Goal: Task Accomplishment & Management: Use online tool/utility

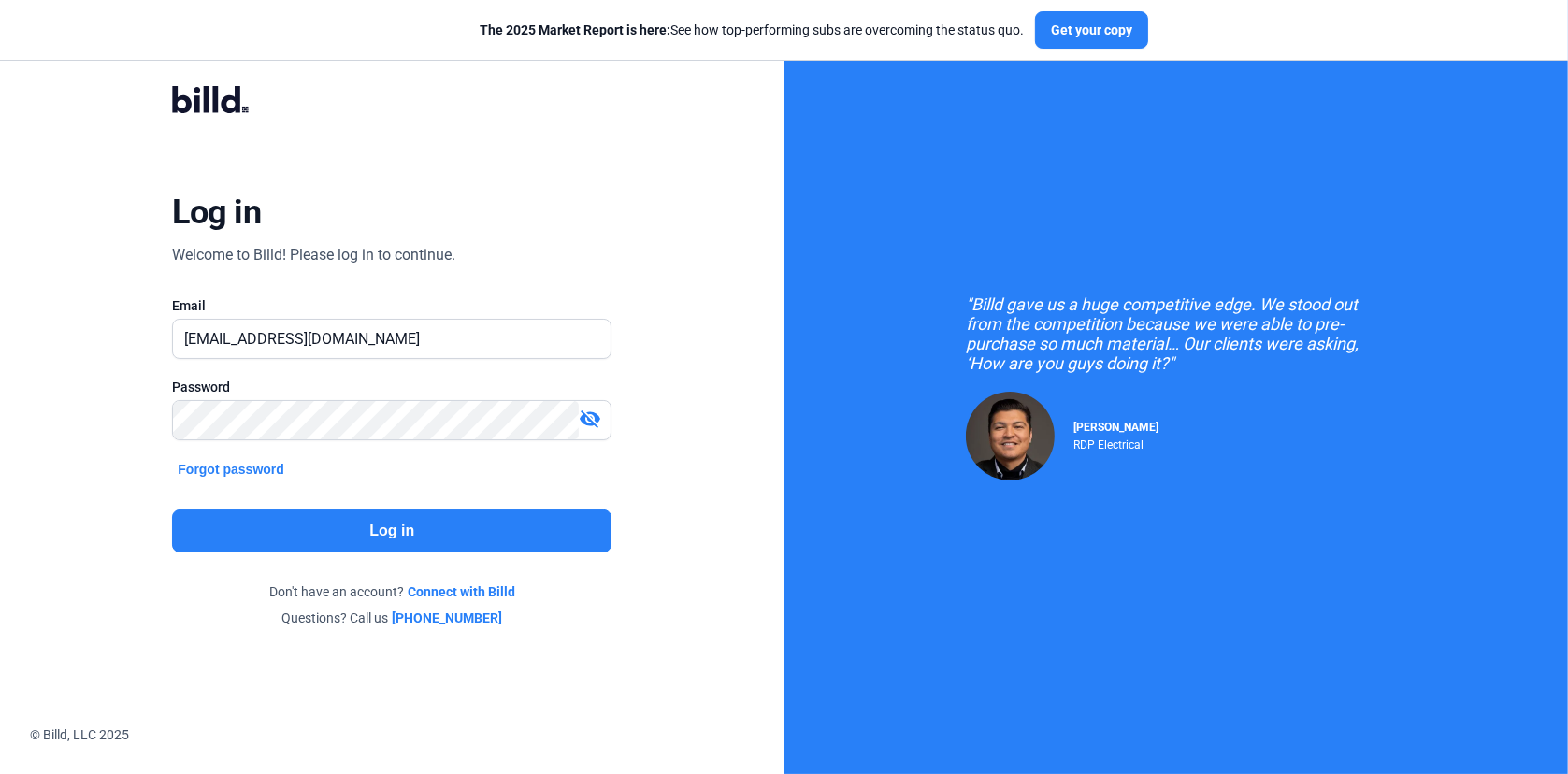
click at [338, 534] on button "Log in" at bounding box center [392, 531] width 439 height 43
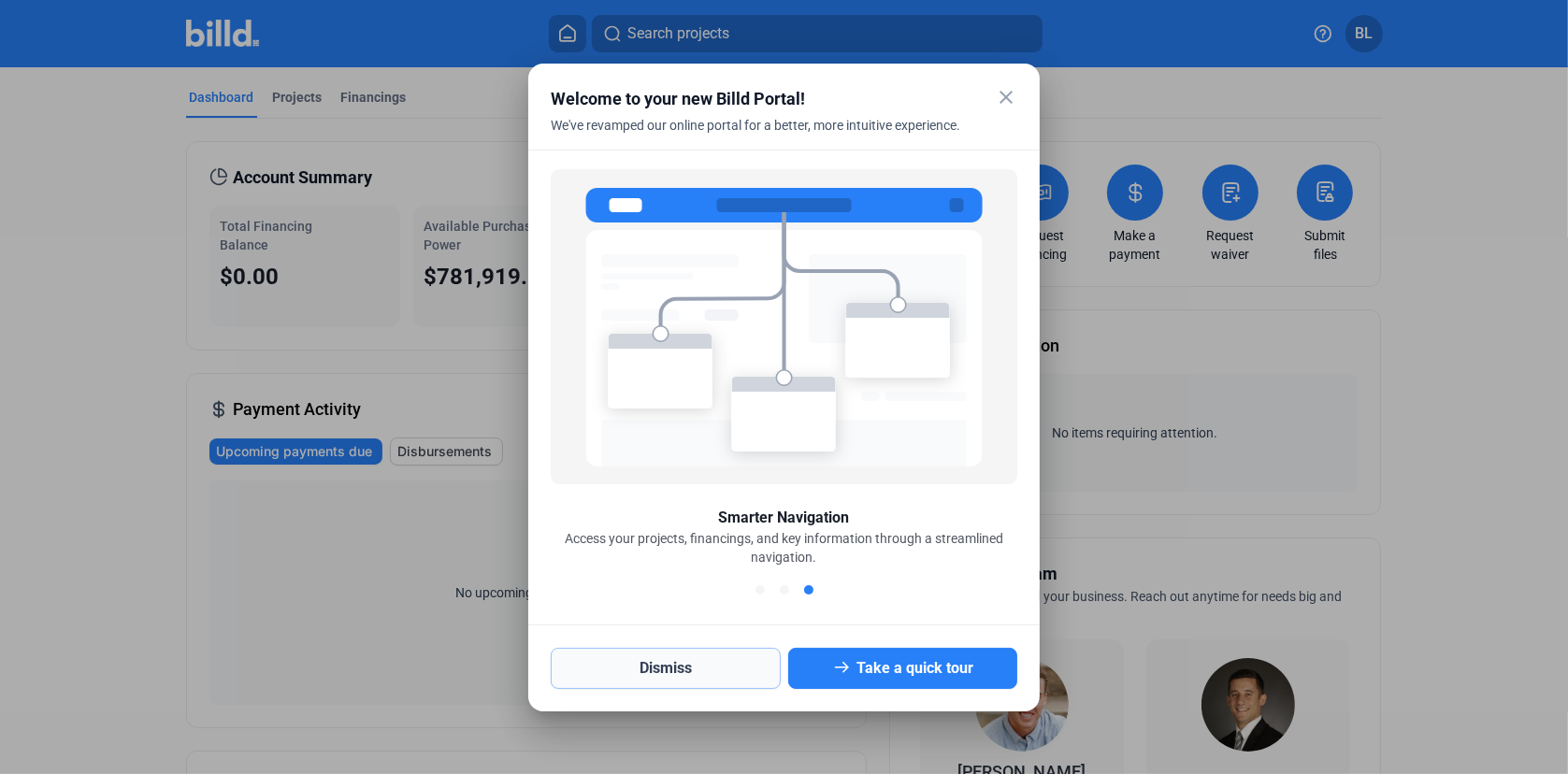
click at [684, 672] on button "Dismiss" at bounding box center [666, 669] width 230 height 41
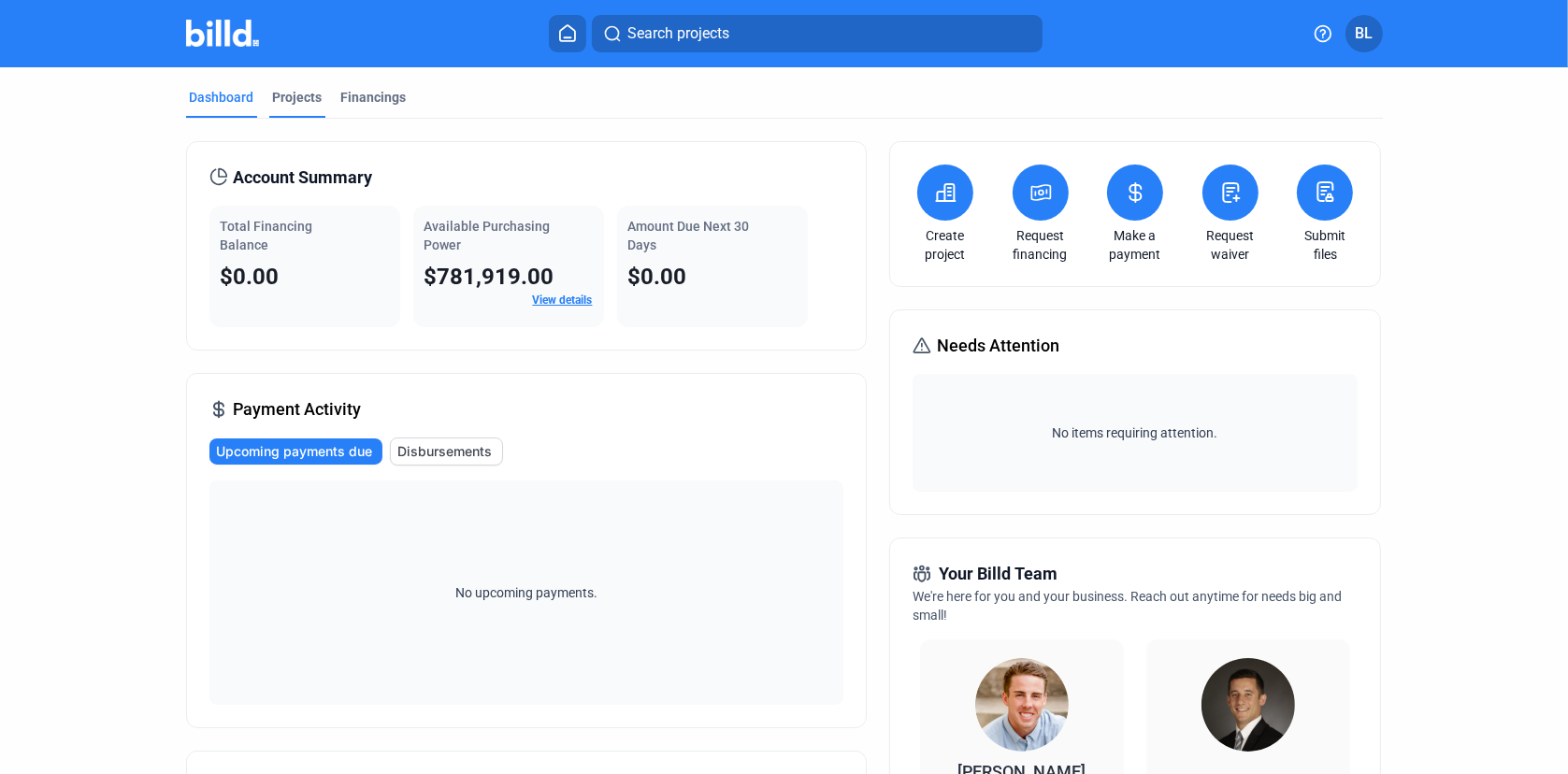
click at [289, 92] on div "Projects" at bounding box center [298, 97] width 50 height 19
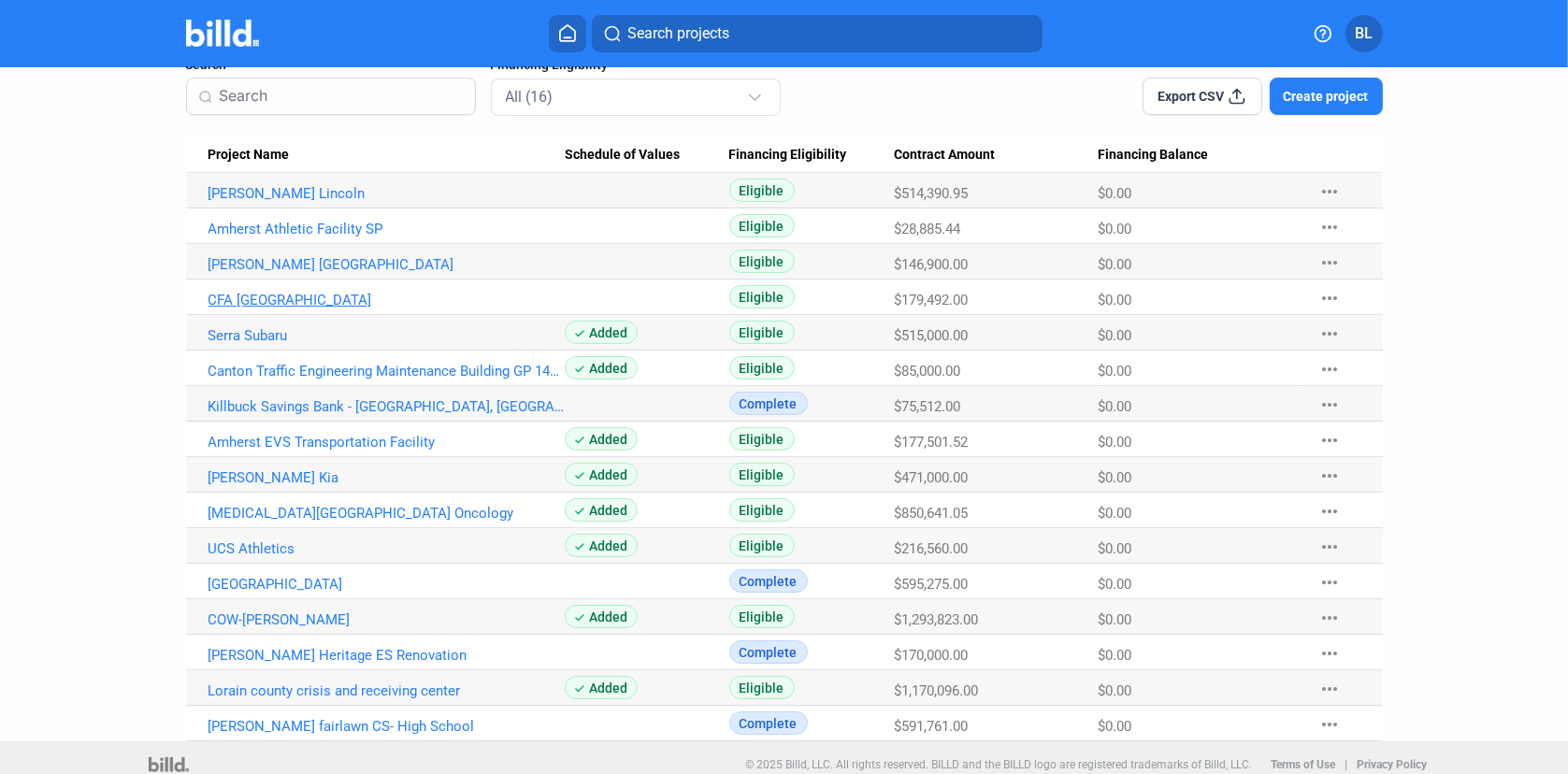
scroll to position [153, 0]
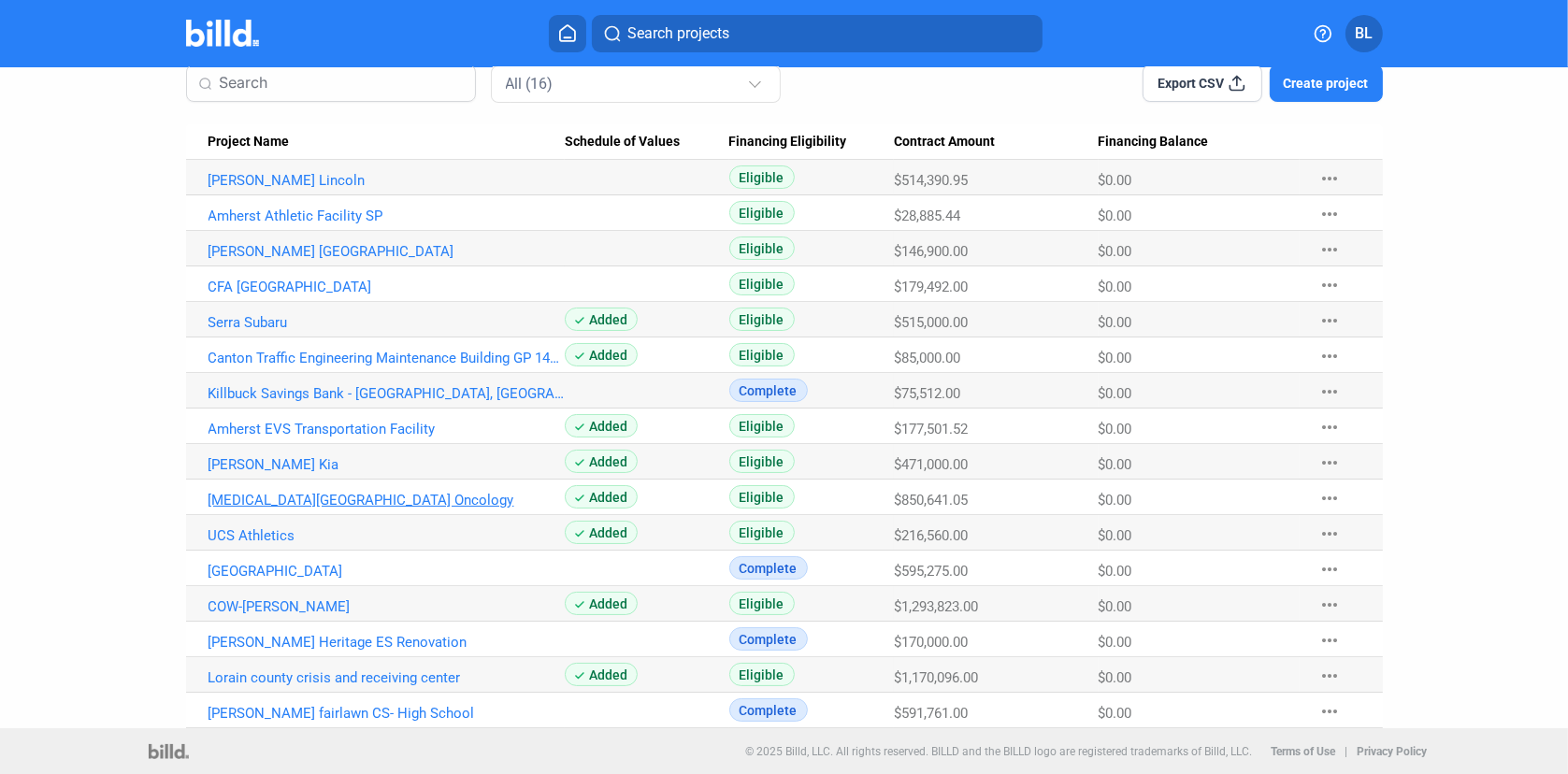
click at [268, 188] on link "Avita South Campus Oncology" at bounding box center [388, 180] width 357 height 17
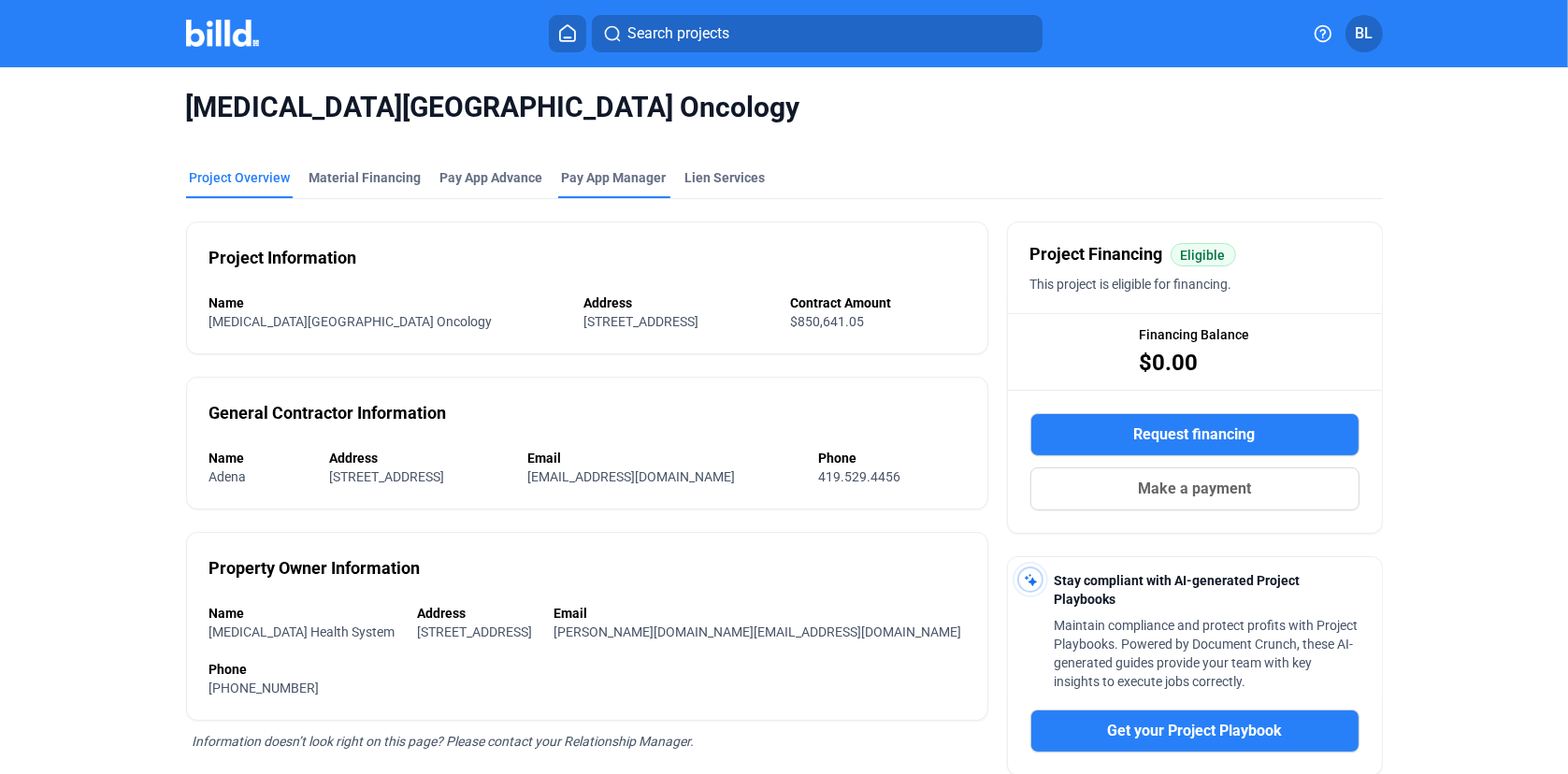
click at [598, 178] on span "Pay App Manager" at bounding box center [614, 177] width 104 height 19
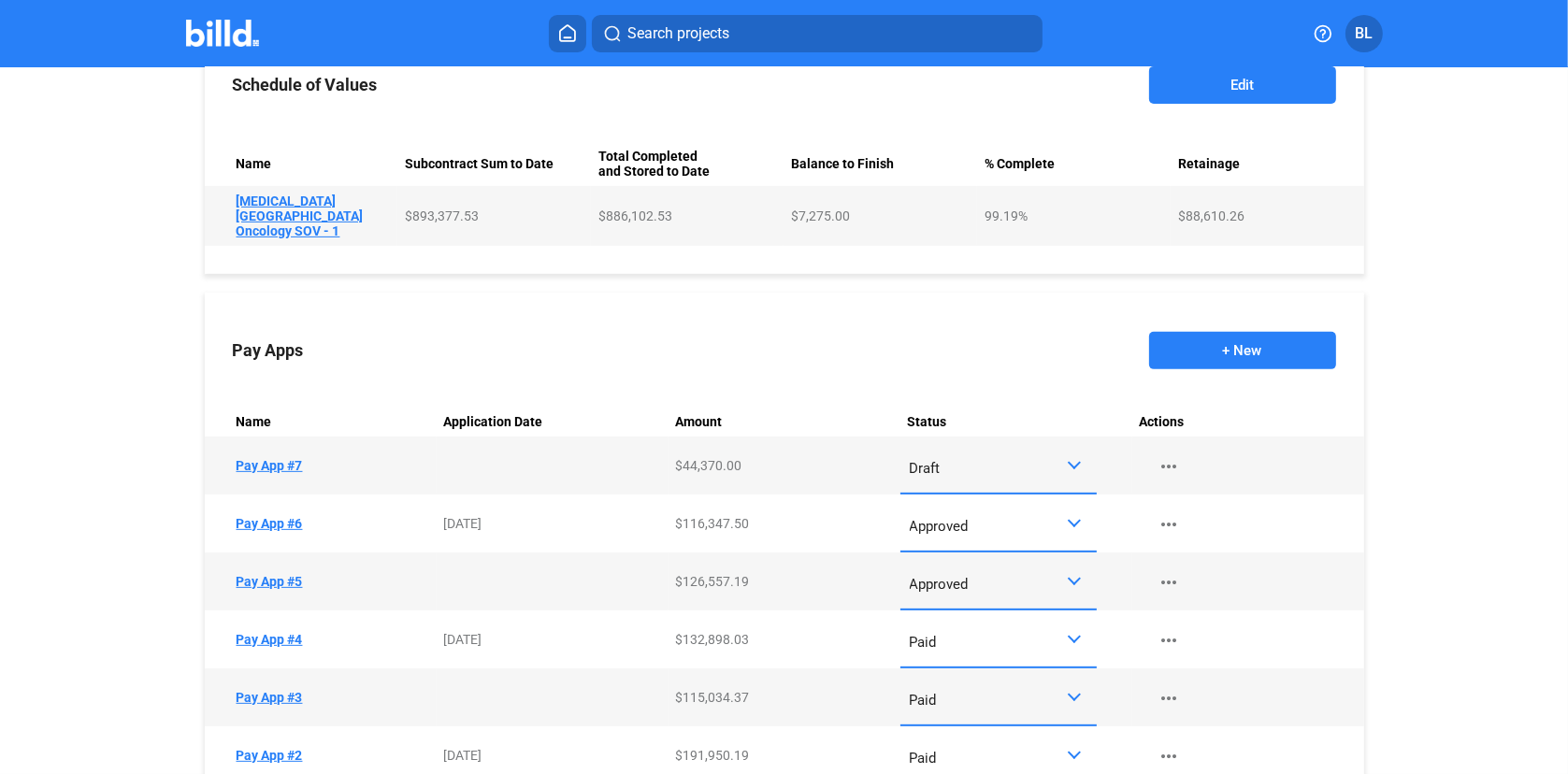
scroll to position [841, 0]
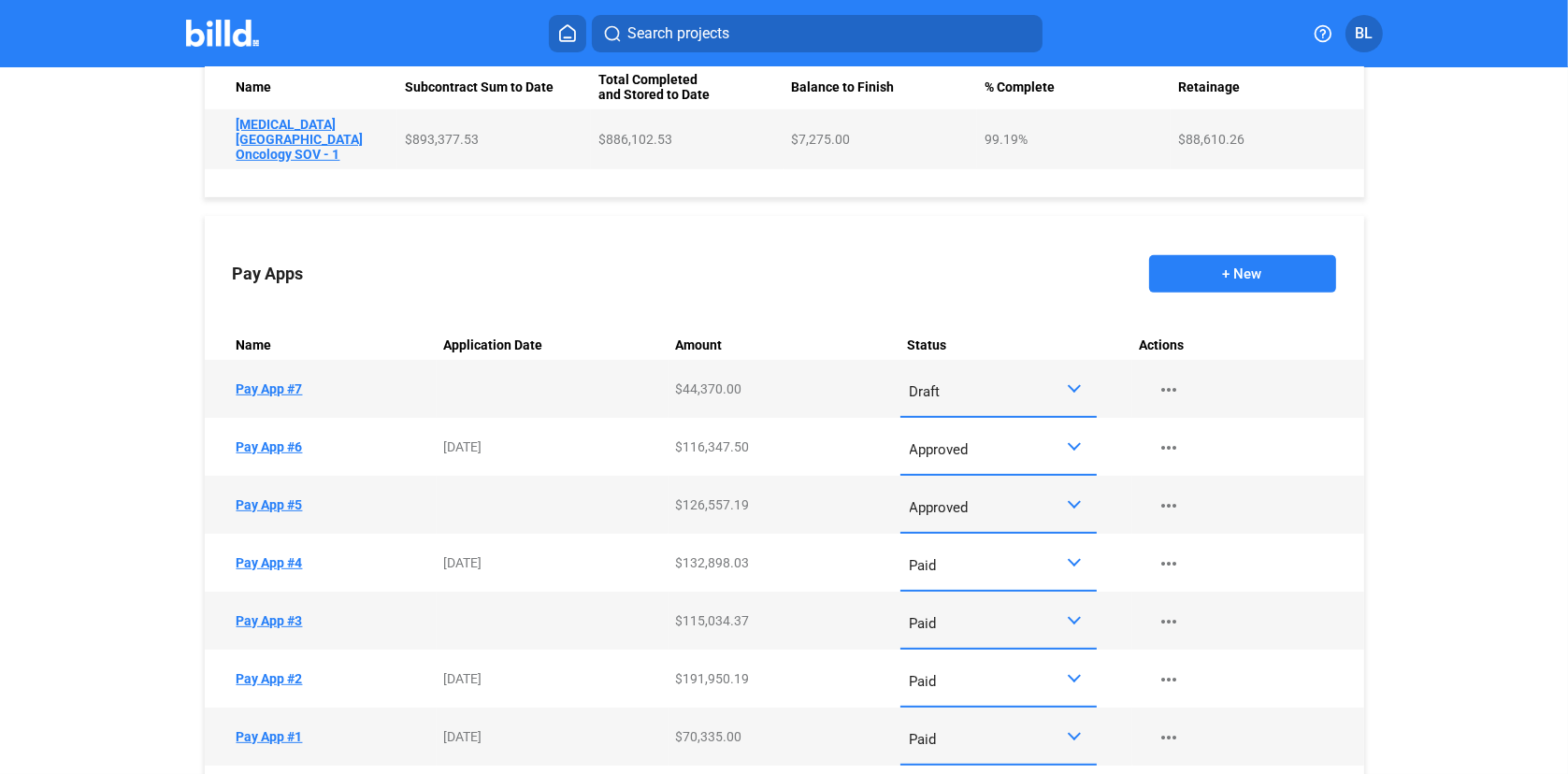
click at [276, 376] on td "Name Pay App #7" at bounding box center [320, 388] width 231 height 58
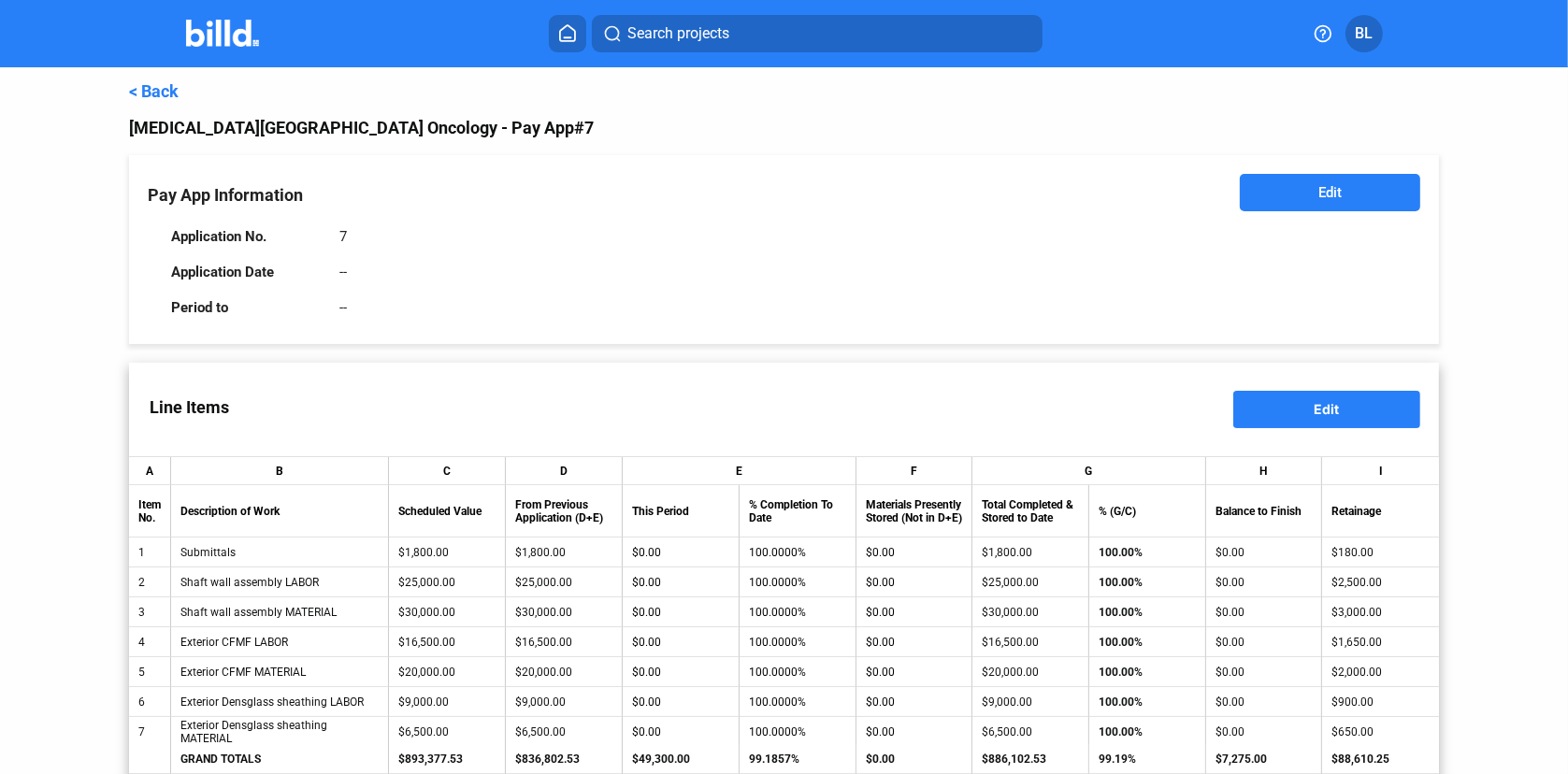
click at [1351, 192] on button "Edit" at bounding box center [1330, 192] width 181 height 37
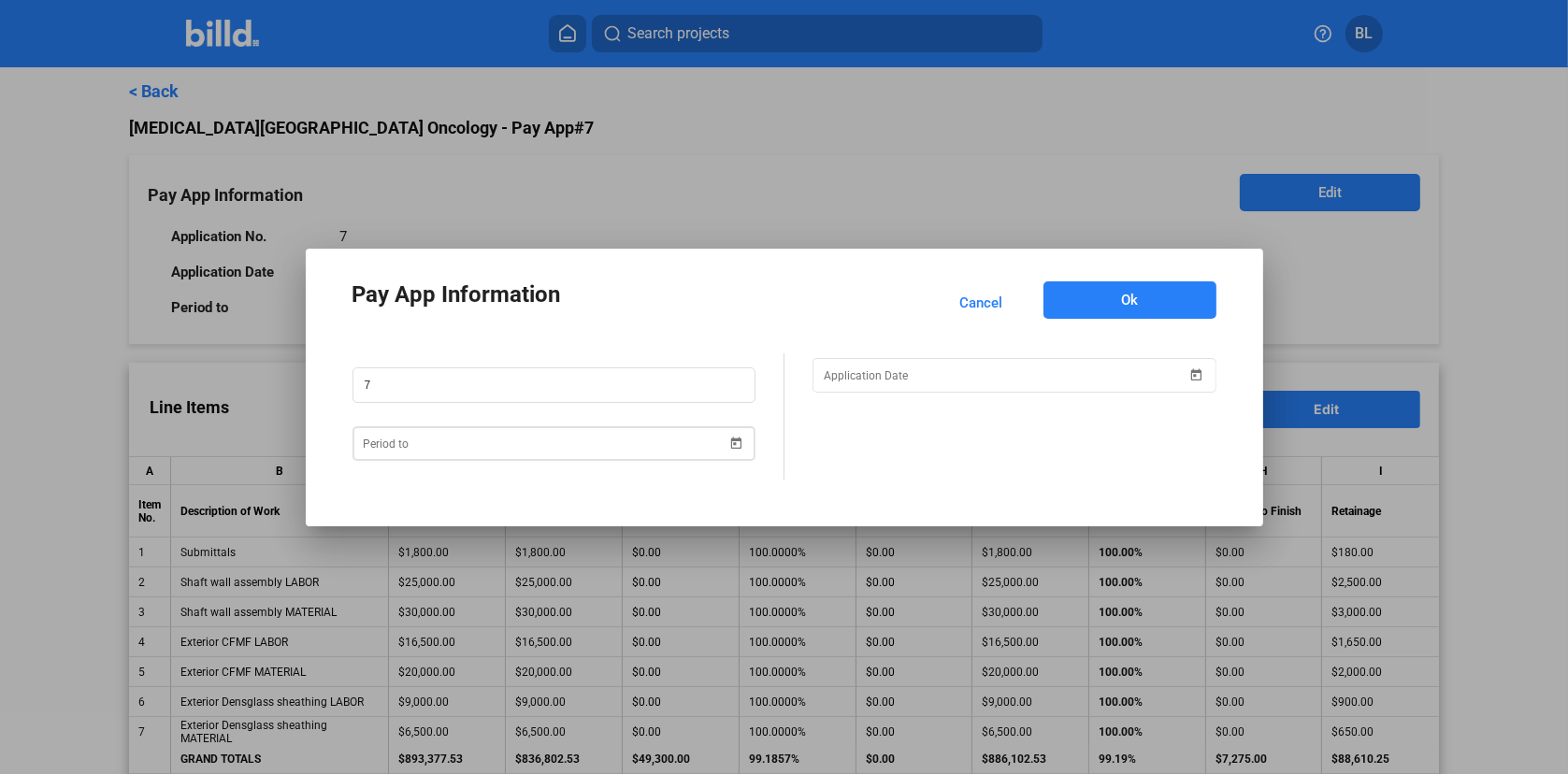
click at [736, 444] on span "Open calendar" at bounding box center [736, 431] width 45 height 45
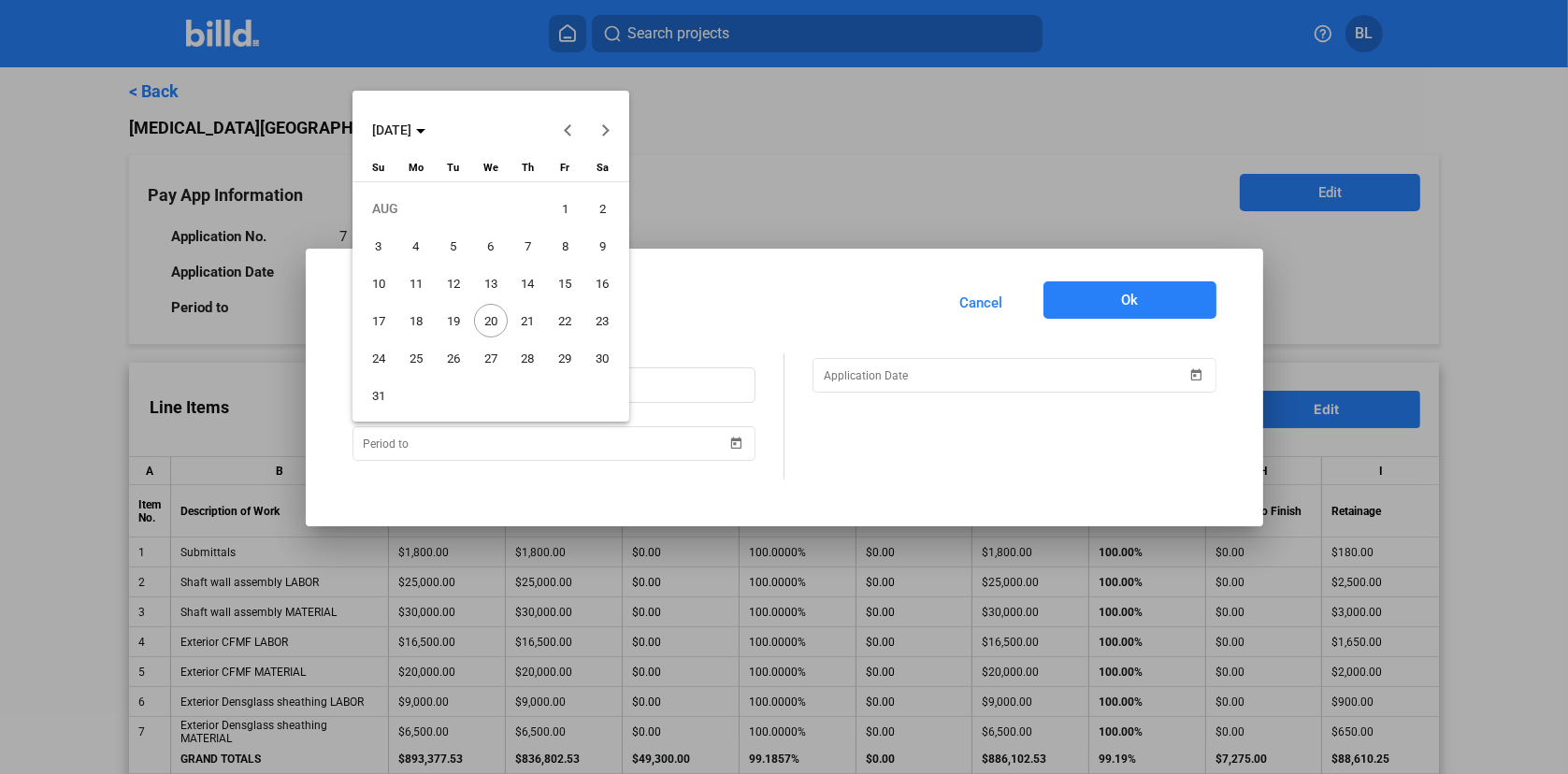
click at [373, 395] on span "31" at bounding box center [379, 395] width 33 height 33
type input "08/31/2025"
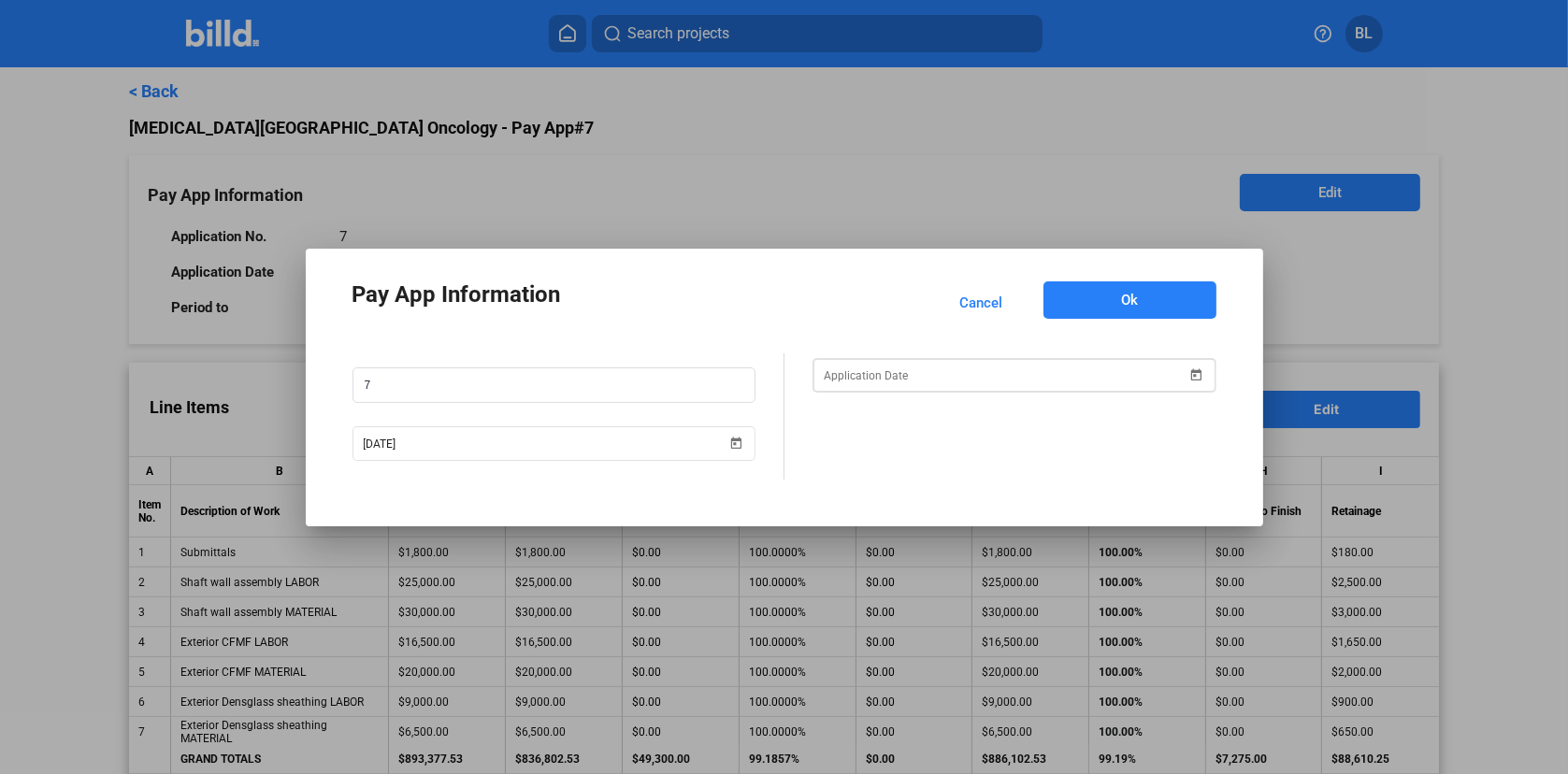
click at [1198, 377] on span "Open calendar" at bounding box center [1197, 364] width 45 height 45
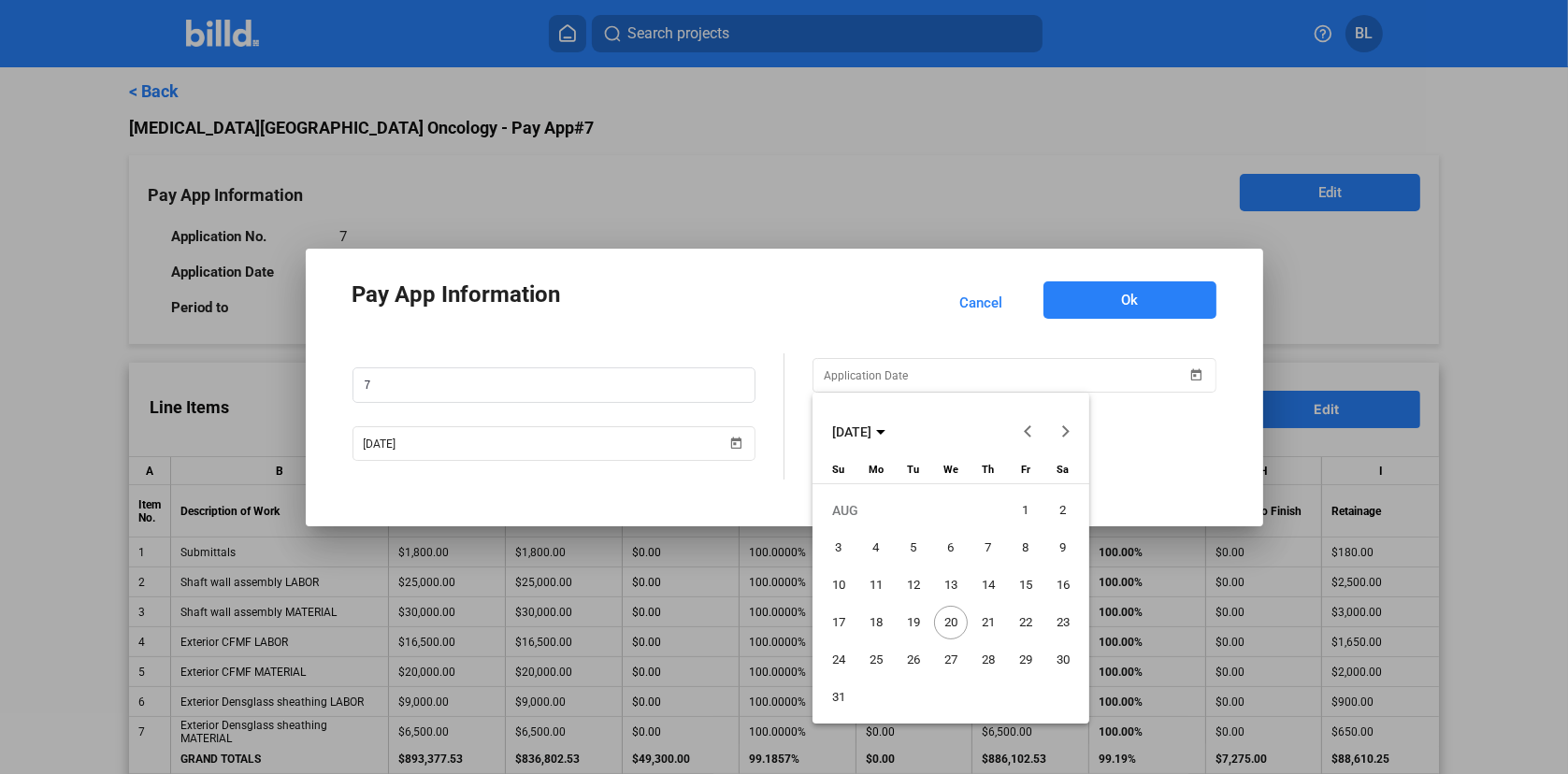
click at [951, 616] on span "20" at bounding box center [951, 623] width 33 height 33
type input "08/20/2025"
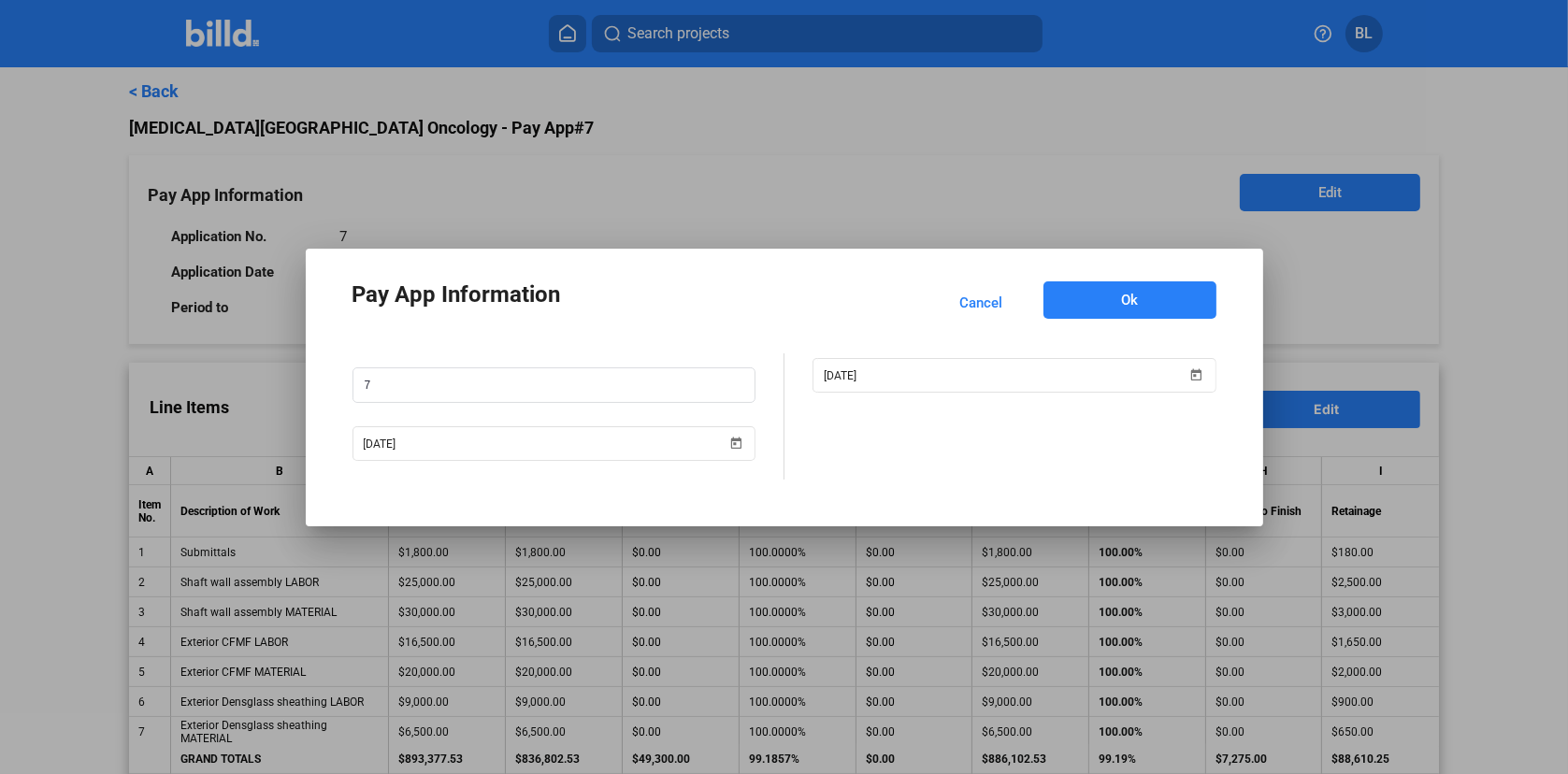
click at [1140, 298] on button "Ok" at bounding box center [1130, 300] width 173 height 37
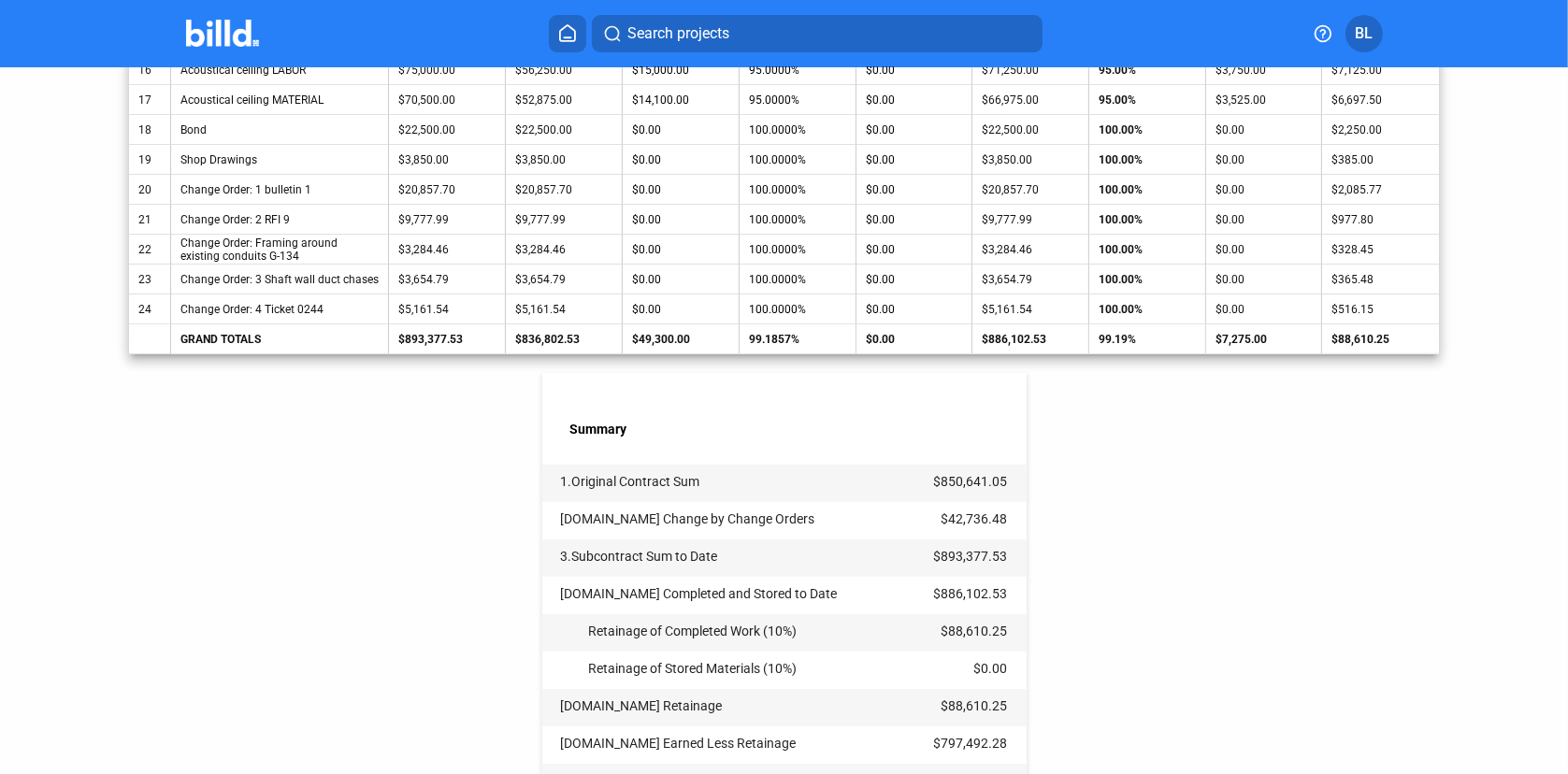
scroll to position [1215, 0]
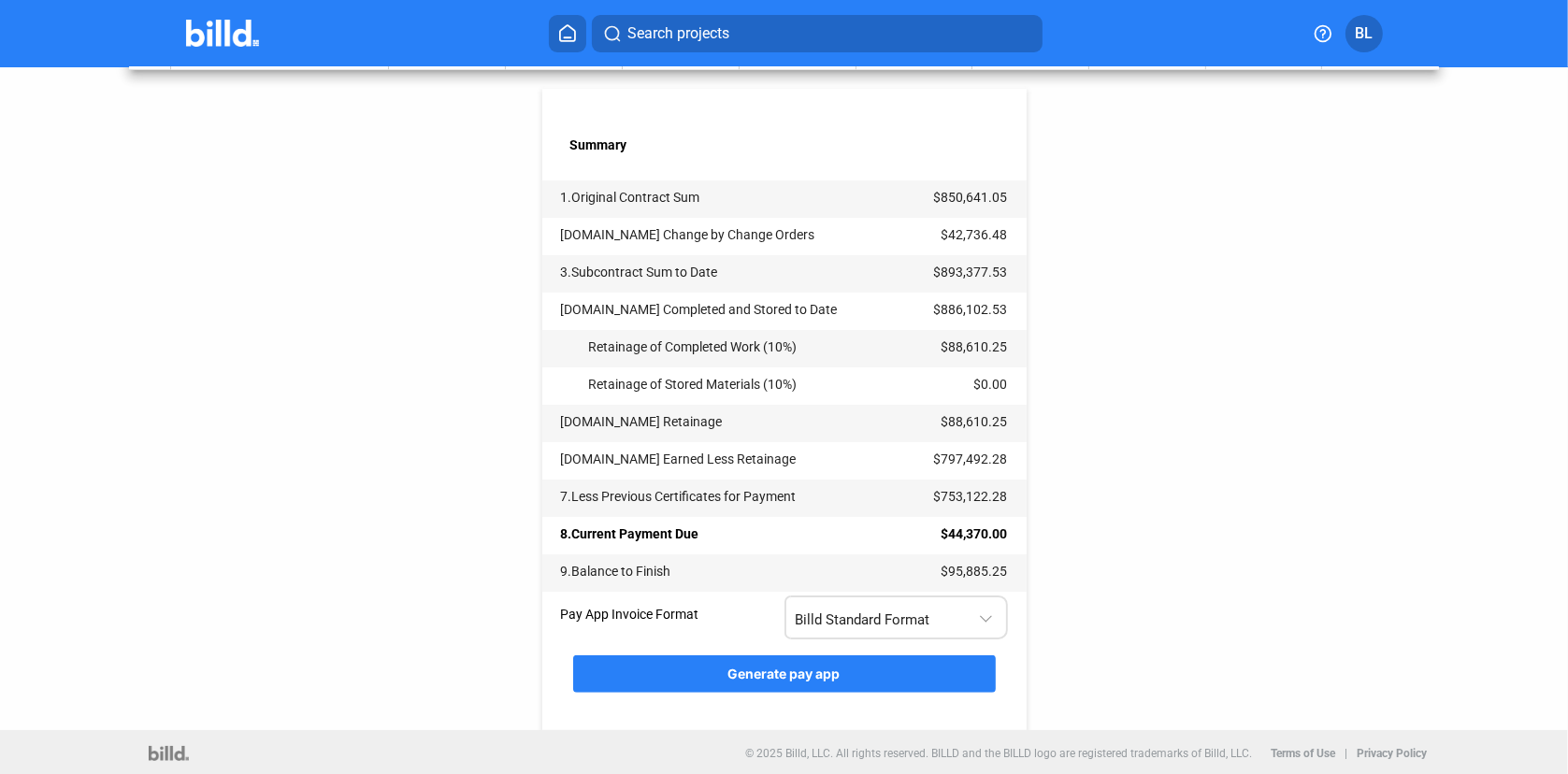
click at [944, 622] on div "Billd Standard Format" at bounding box center [887, 616] width 183 height 24
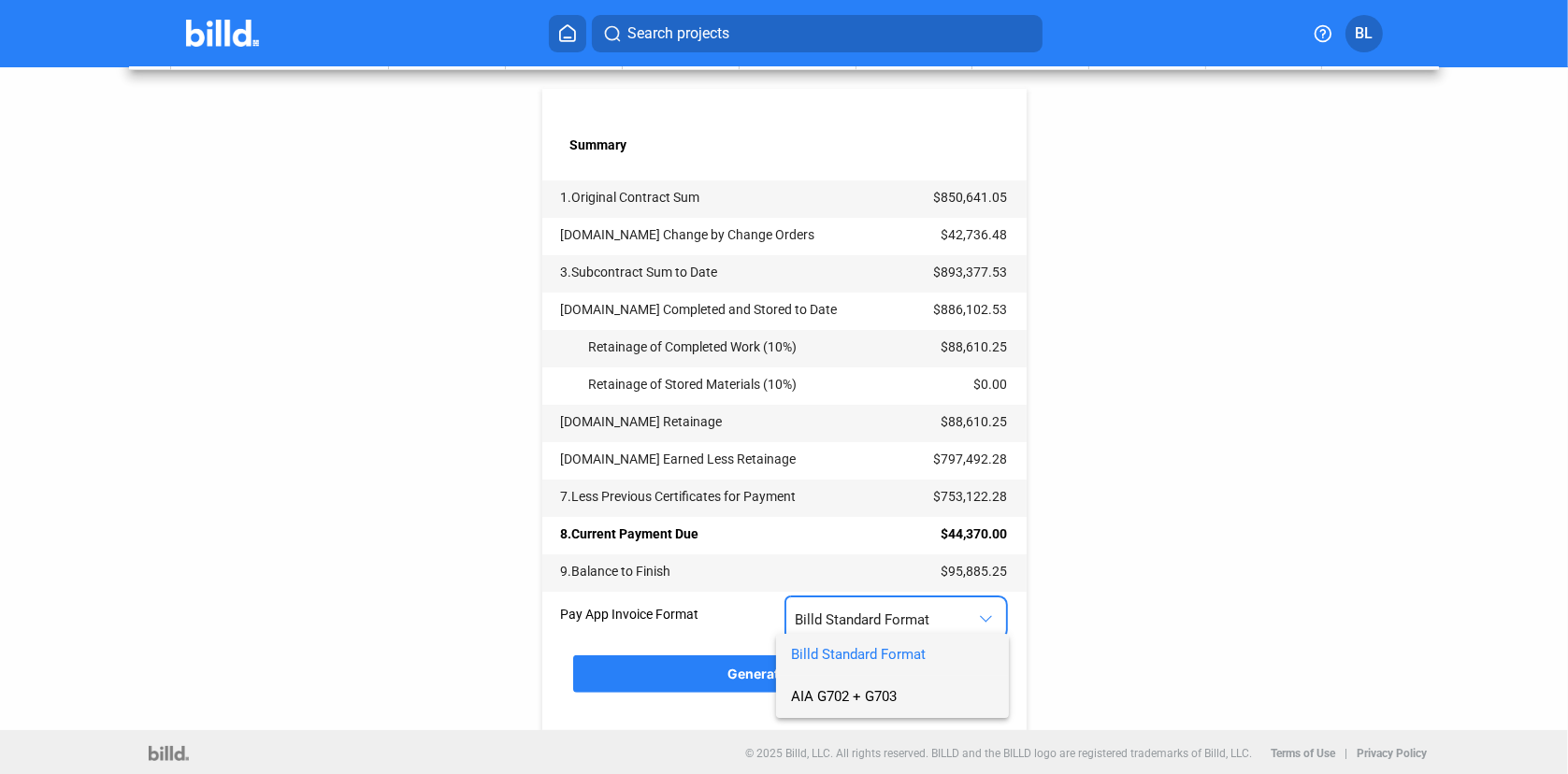
click at [881, 696] on span "AIA G702 + G703" at bounding box center [844, 696] width 105 height 17
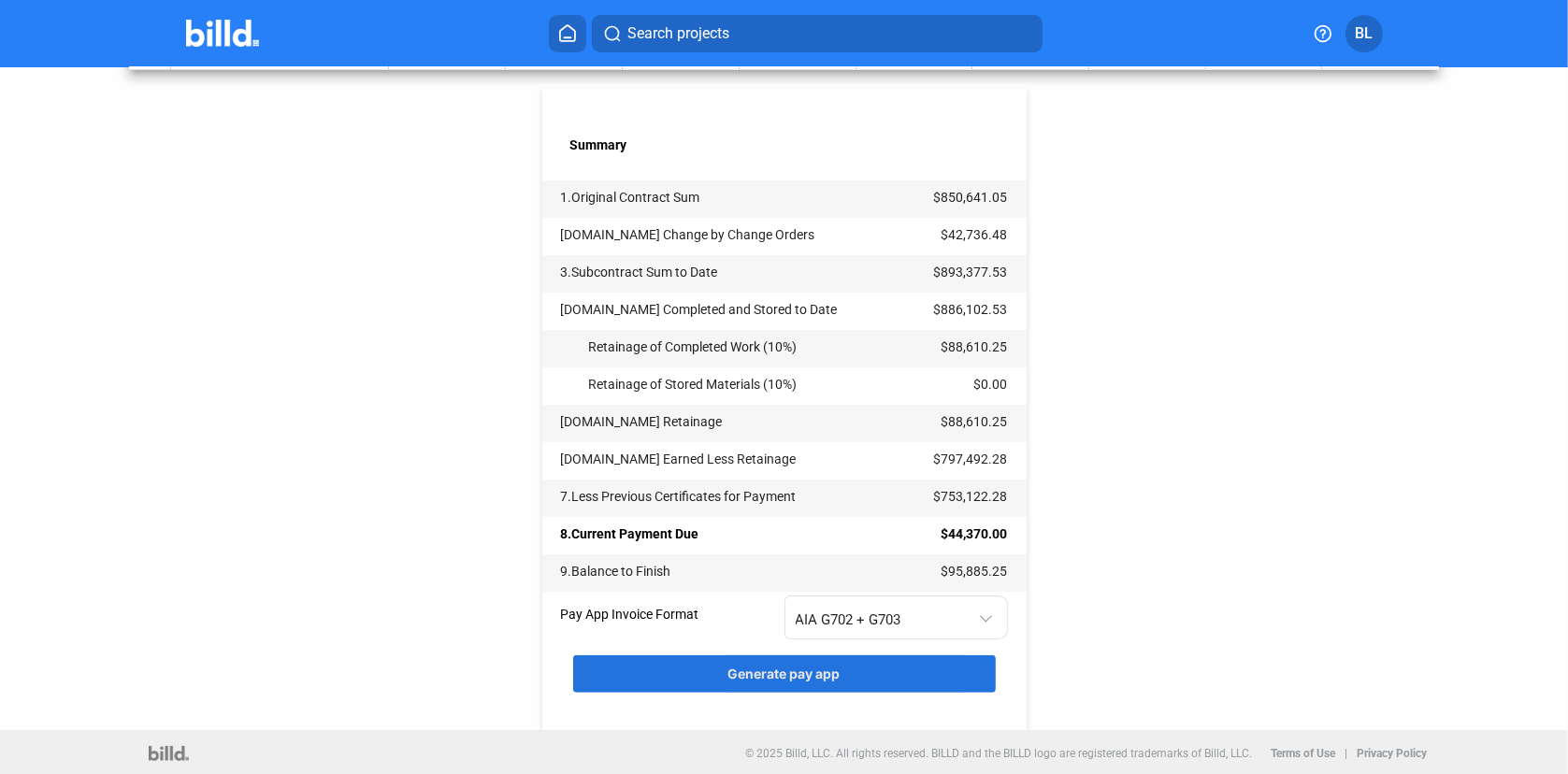
click at [738, 673] on span "Generate pay app" at bounding box center [784, 673] width 112 height 16
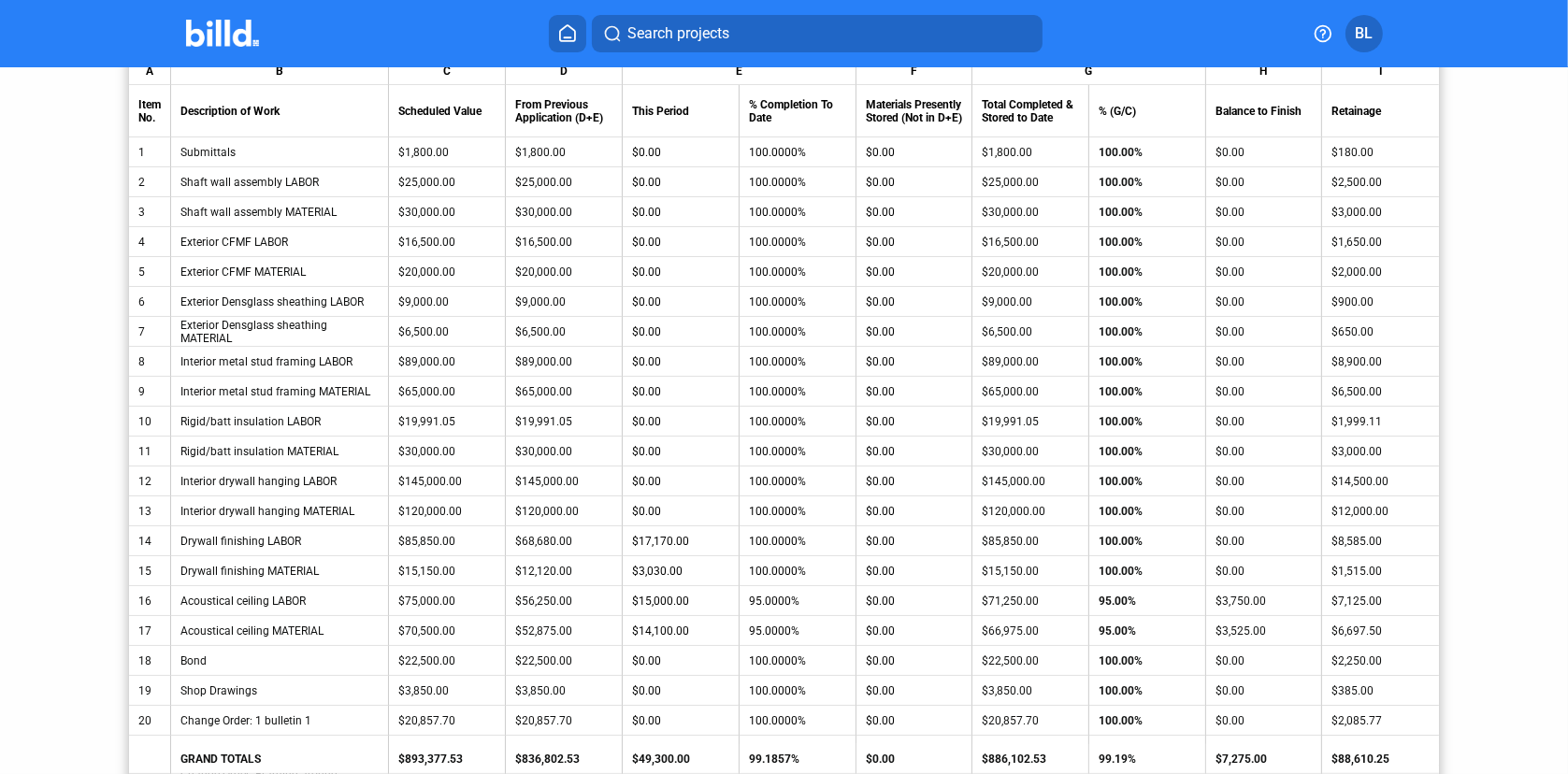
scroll to position [435, 0]
